Goal: Task Accomplishment & Management: Complete application form

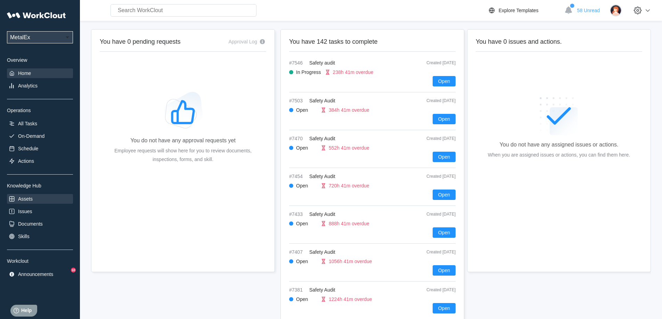
click at [31, 201] on div "Assets" at bounding box center [25, 199] width 15 height 6
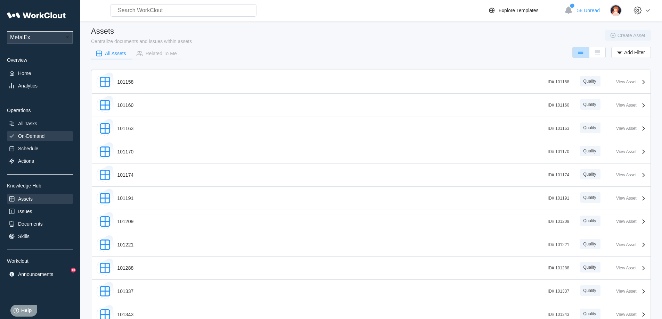
click at [31, 137] on div "On-Demand" at bounding box center [31, 136] width 26 height 6
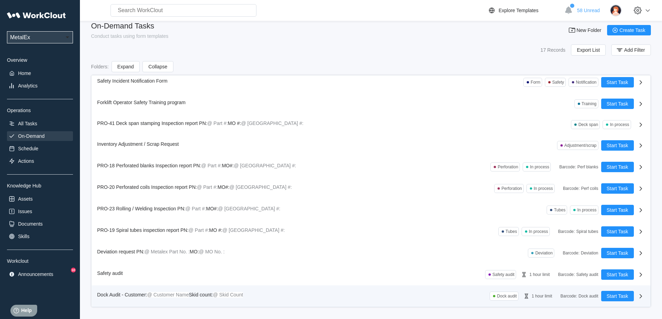
scroll to position [10, 0]
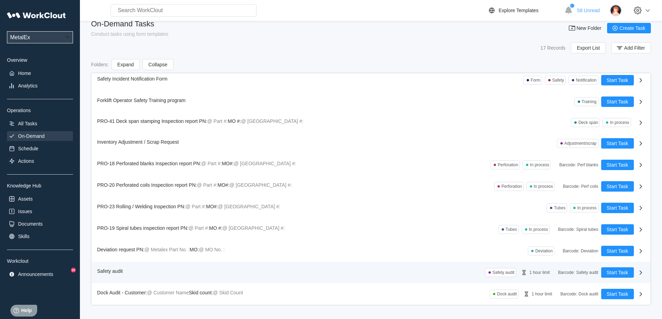
click at [113, 264] on div "Safety audit Safety audit 1 hour limit Barcode : Safety audit Start Task" at bounding box center [371, 273] width 559 height 22
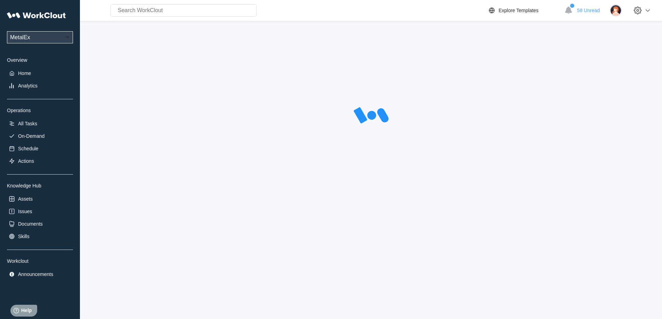
click at [111, 269] on div at bounding box center [371, 168] width 560 height 279
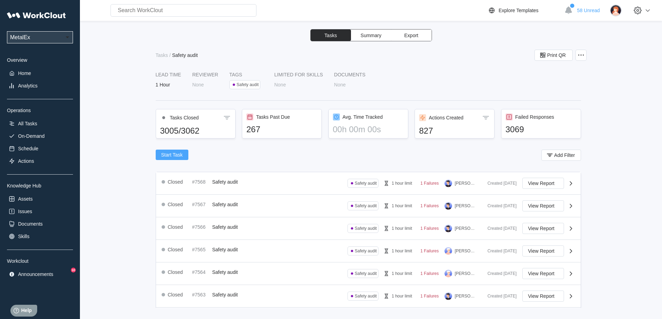
click at [177, 155] on span "Start Task" at bounding box center [172, 155] width 22 height 5
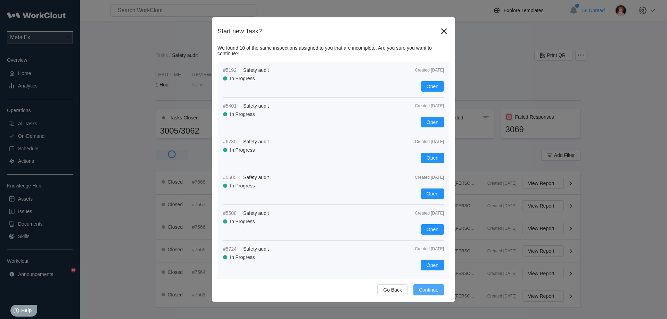
click at [420, 289] on span "Continue" at bounding box center [428, 290] width 19 height 5
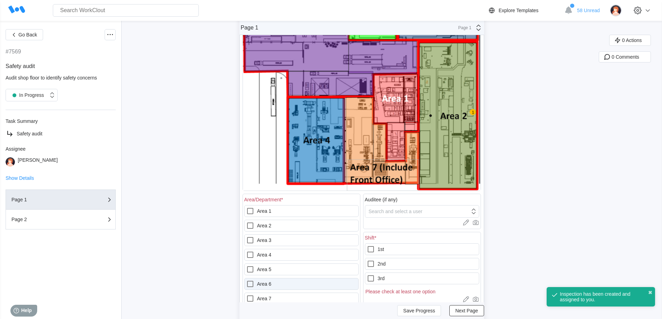
scroll to position [139, 0]
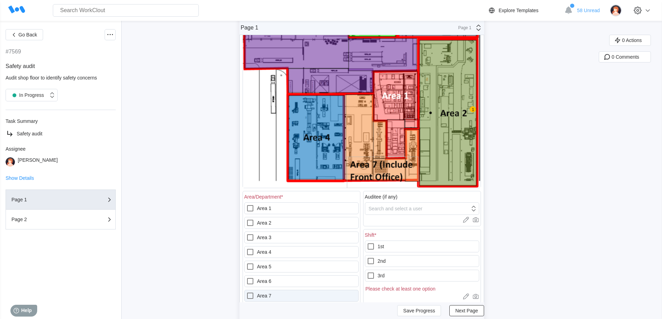
click at [251, 296] on icon at bounding box center [250, 296] width 8 height 8
click at [246, 292] on 7 "Area 7" at bounding box center [246, 292] width 0 height 0
checkbox 7 "true"
click at [374, 245] on icon at bounding box center [371, 247] width 8 height 8
click at [367, 243] on input "1st" at bounding box center [367, 243] width 0 height 0
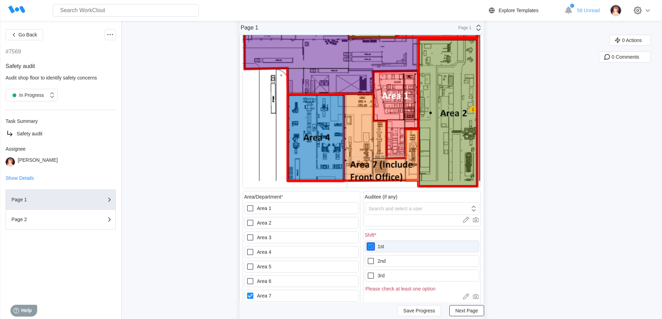
checkbox input "true"
click at [373, 259] on icon at bounding box center [371, 261] width 6 height 6
click at [367, 258] on input "2nd" at bounding box center [367, 257] width 0 height 0
checkbox input "true"
click at [373, 275] on icon at bounding box center [371, 276] width 8 height 8
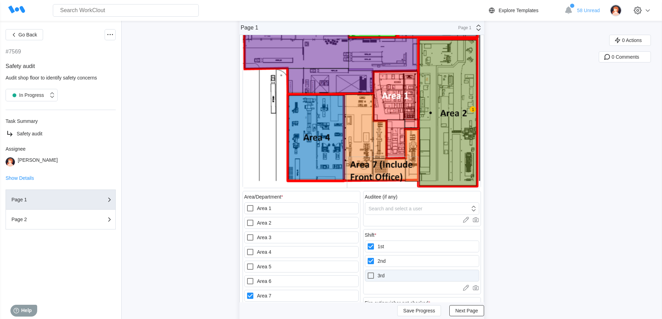
click at [367, 272] on input "3rd" at bounding box center [367, 272] width 0 height 0
checkbox input "true"
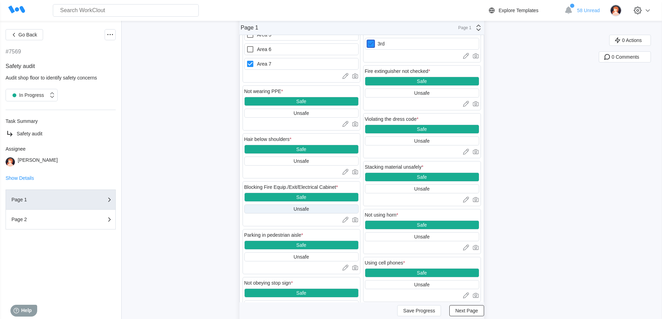
scroll to position [382, 0]
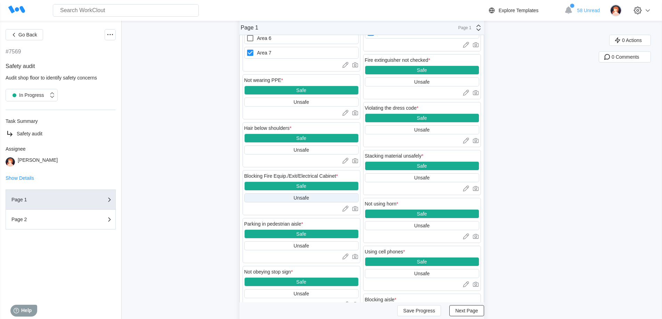
click at [289, 199] on div "Unsafe" at bounding box center [301, 198] width 114 height 9
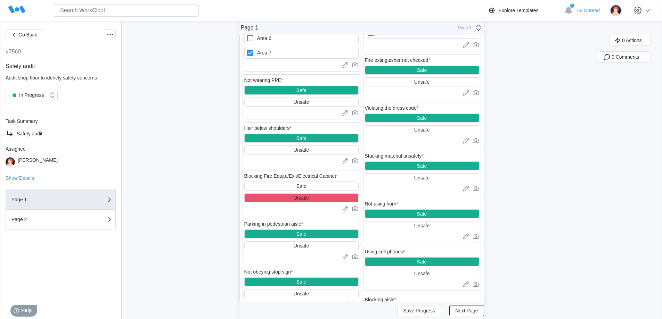
click at [306, 199] on div "Unsafe" at bounding box center [301, 198] width 15 height 6
click at [337, 189] on div "Safe" at bounding box center [301, 186] width 114 height 9
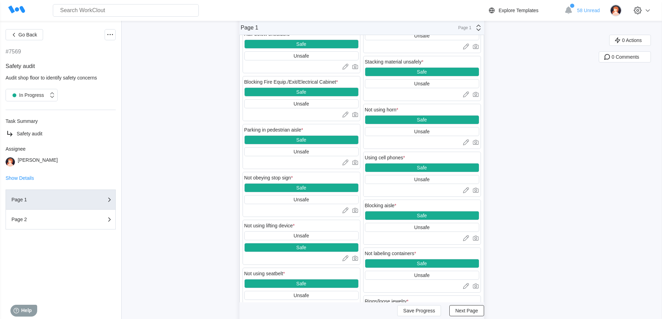
scroll to position [487, 0]
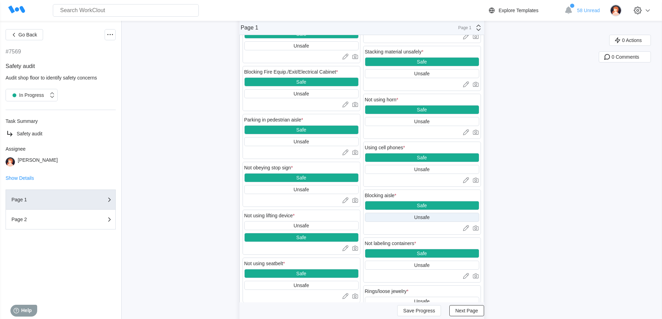
click at [393, 216] on div "Unsafe" at bounding box center [422, 217] width 114 height 9
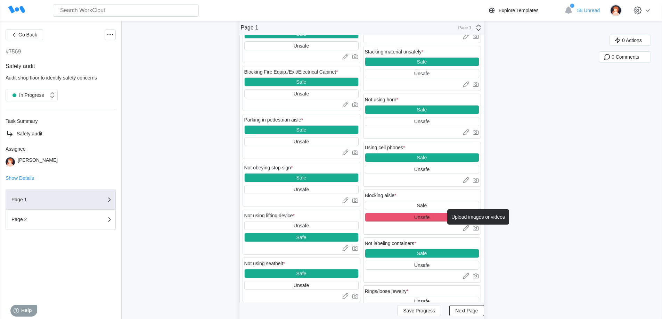
click at [479, 229] on icon at bounding box center [475, 228] width 7 height 7
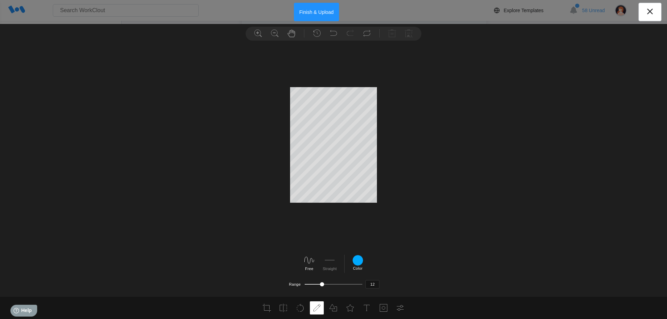
click at [325, 19] on button "Finish & Upload" at bounding box center [317, 12] width 46 height 18
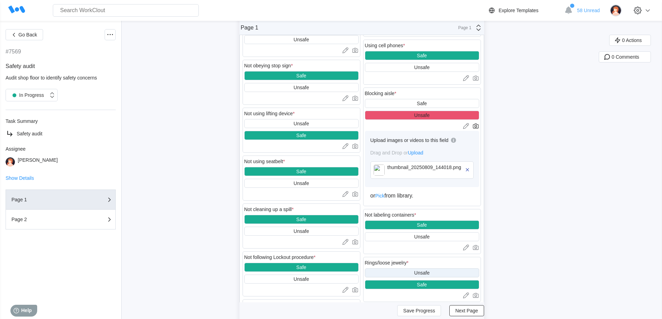
scroll to position [591, 0]
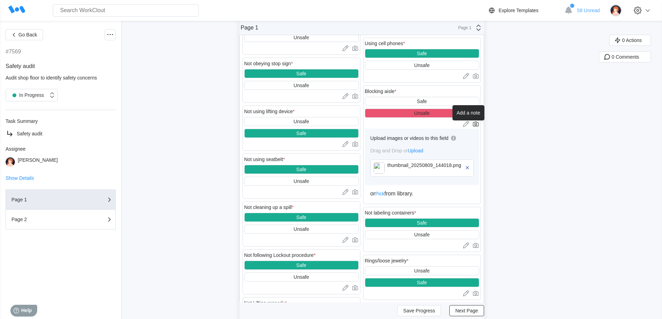
click at [469, 121] on icon at bounding box center [466, 124] width 7 height 7
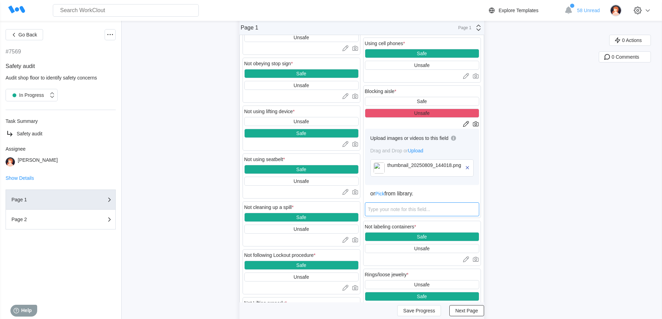
click at [401, 214] on textarea at bounding box center [422, 210] width 114 height 14
type textarea "s"
type textarea "x"
type textarea "sk"
type textarea "x"
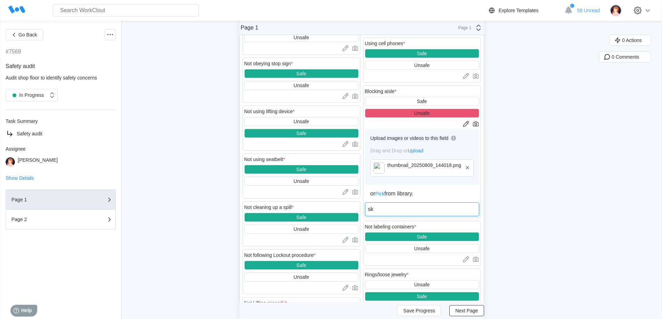
type textarea "ski"
type textarea "x"
type textarea "skid"
type textarea "x"
type textarea "skids"
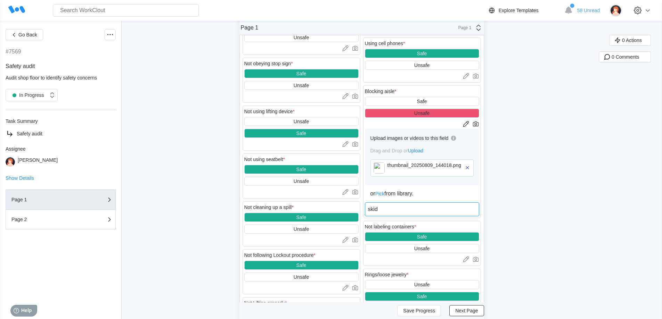
type textarea "x"
type textarea "skids"
type textarea "x"
type textarea "skids i"
type textarea "x"
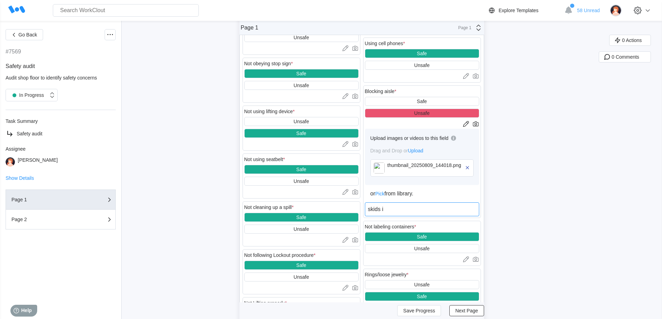
type textarea "skids in"
type textarea "x"
type textarea "skids in"
type textarea "x"
type textarea "skids in r"
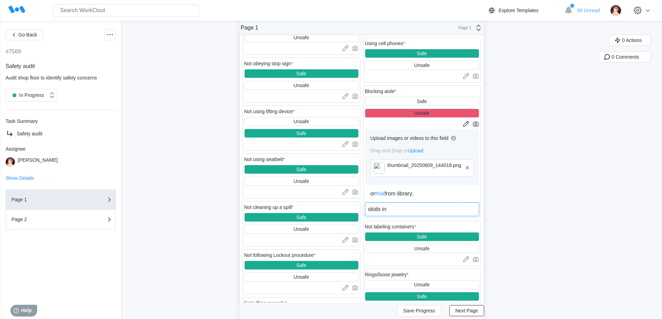
type textarea "x"
type textarea "skids in re"
type textarea "x"
type textarea "skids in red"
type textarea "x"
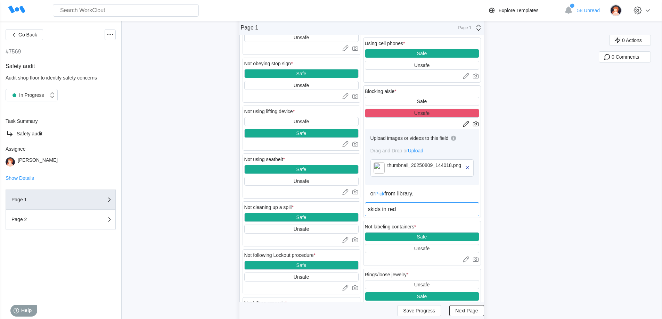
type textarea "skids in red"
type textarea "x"
type textarea "skids in red a"
type textarea "x"
type textarea "skids in red ar"
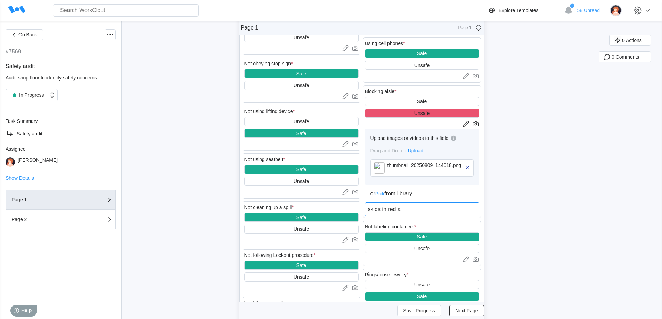
type textarea "x"
type textarea "skids in red are"
type textarea "x"
type textarea "skids in red area"
type textarea "x"
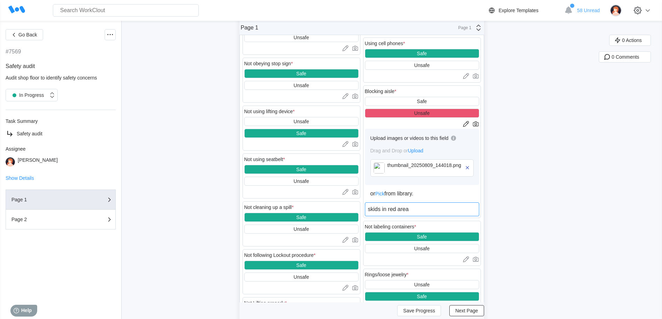
type textarea "skids in red areas"
type textarea "x"
type textarea "skids in red areas"
type textarea "x"
type textarea "skids in red areas"
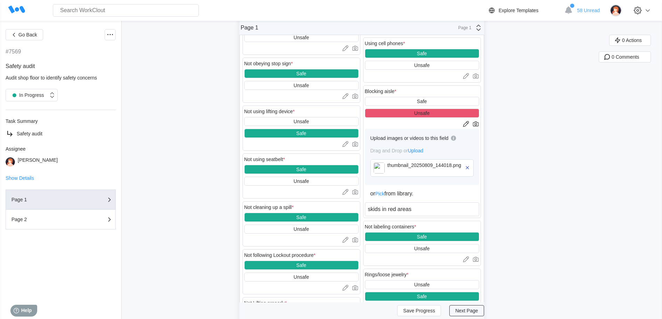
click at [464, 311] on span "Next Page" at bounding box center [466, 311] width 23 height 5
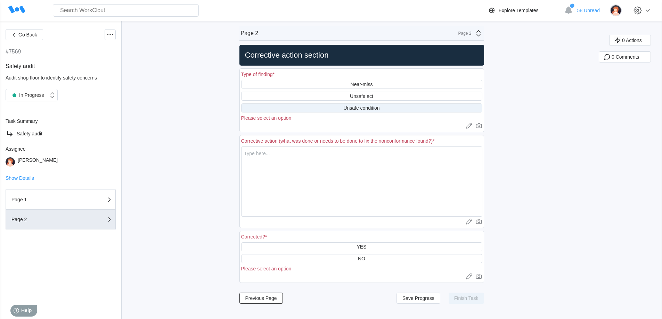
click at [363, 107] on div "Unsafe condition" at bounding box center [361, 108] width 36 height 6
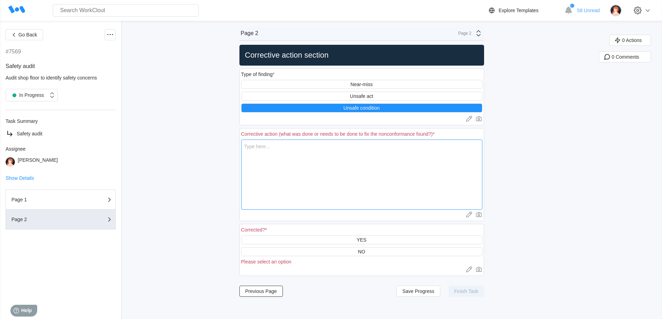
click at [328, 156] on textarea at bounding box center [361, 175] width 241 height 70
type textarea "s"
type textarea "x"
type textarea "sk"
type textarea "x"
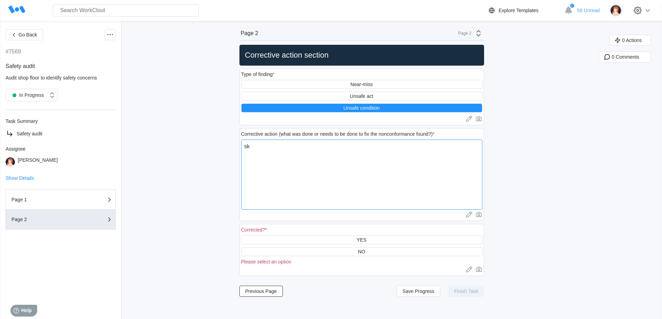
type textarea "ski"
type textarea "x"
type textarea "skid"
type textarea "x"
type textarea "skids"
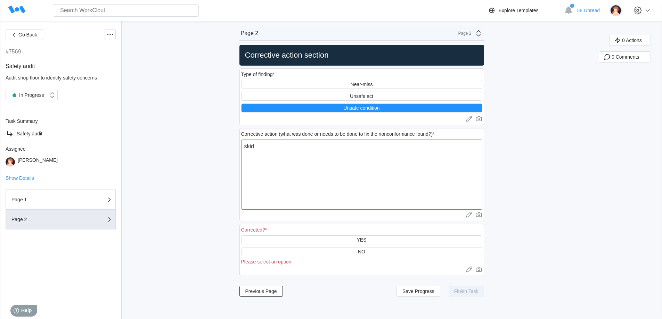
type textarea "x"
type textarea "skids"
type textarea "x"
type textarea "skids r"
type textarea "x"
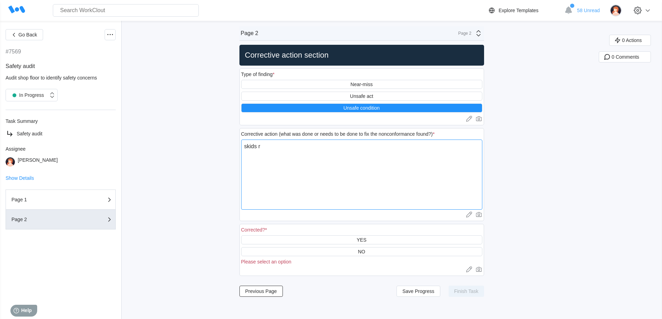
type textarea "skids re"
type textarea "x"
type textarea "skids rem"
type textarea "x"
type textarea "skids remm"
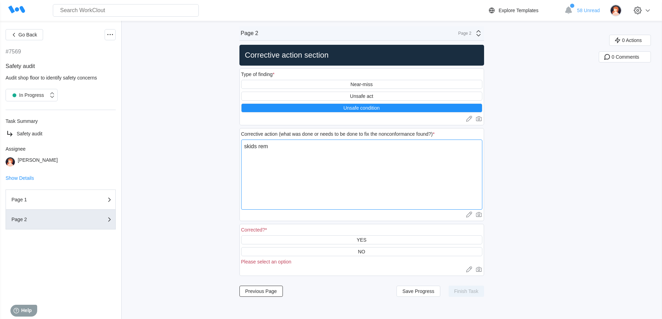
type textarea "x"
type textarea "skids rem"
type textarea "x"
type textarea "skids remo"
type textarea "x"
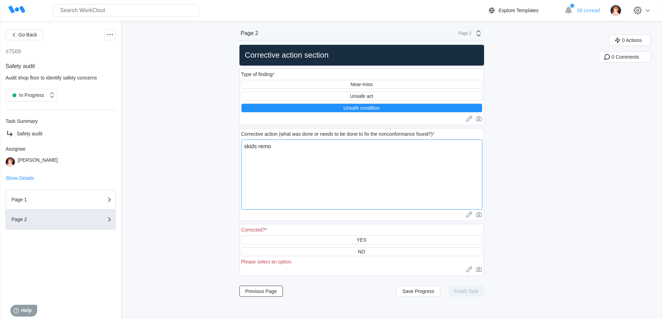
type textarea "skids remov"
type textarea "x"
type textarea "skids remove"
type textarea "x"
type textarea "skids removed"
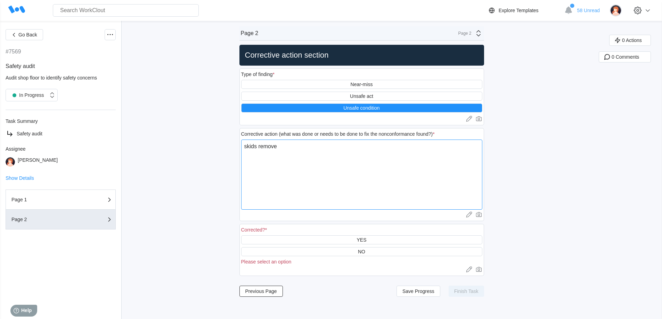
type textarea "x"
type textarea "skids removed"
type textarea "x"
type textarea "skids removed"
click at [354, 239] on div "YES" at bounding box center [361, 240] width 241 height 9
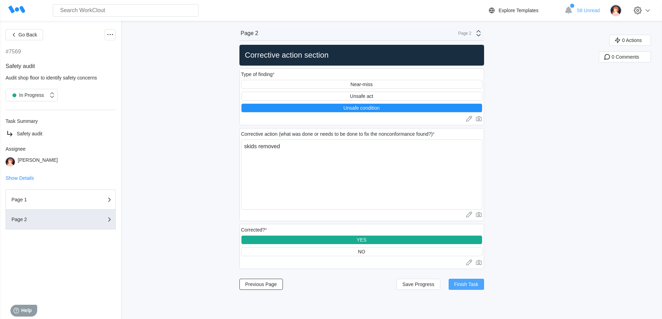
click at [471, 285] on span "Finish Task" at bounding box center [466, 284] width 24 height 5
